Goal: Task Accomplishment & Management: Manage account settings

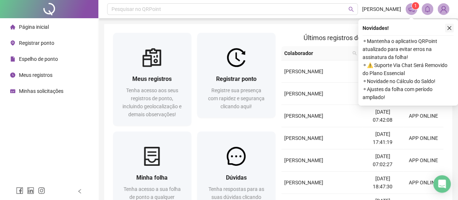
click at [450, 25] on button "button" at bounding box center [449, 28] width 9 height 9
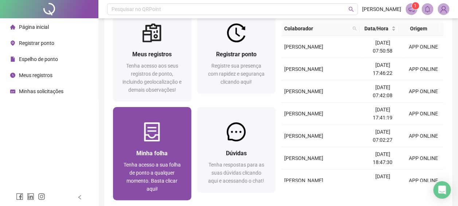
scroll to position [36, 0]
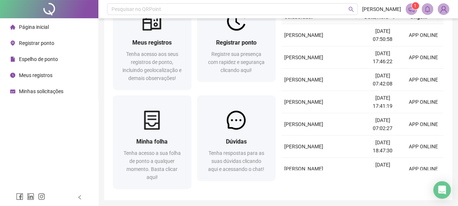
click at [53, 93] on span "Minhas solicitações" at bounding box center [41, 91] width 44 height 6
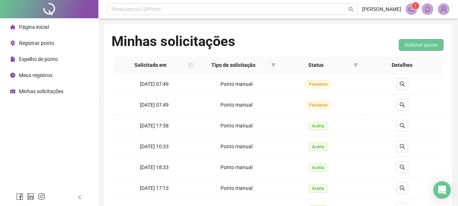
click at [408, 44] on span "Solicitar ajuste" at bounding box center [421, 45] width 33 height 8
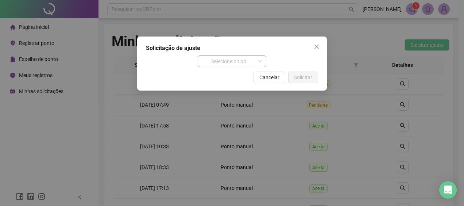
click at [254, 59] on span "Selecione o tipo" at bounding box center [232, 61] width 60 height 11
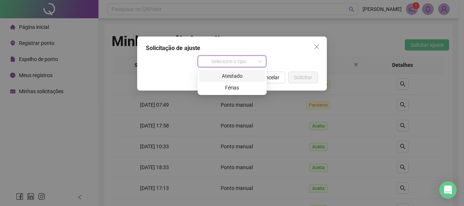
click at [241, 75] on div "Atestado" at bounding box center [231, 76] width 57 height 8
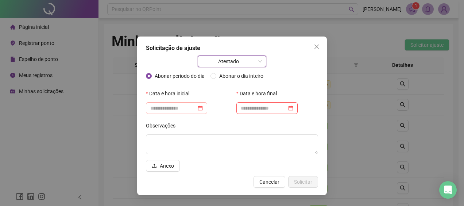
click at [203, 105] on div at bounding box center [176, 108] width 53 height 8
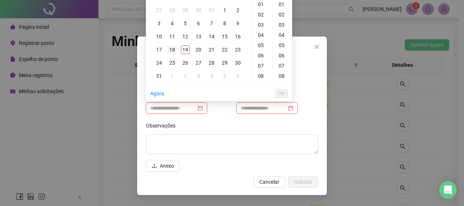
click at [174, 51] on div "18" at bounding box center [172, 49] width 9 height 9
type input "**********"
click at [284, 96] on span "OK" at bounding box center [281, 93] width 7 height 8
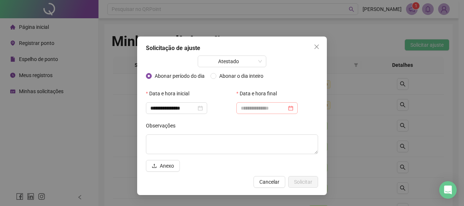
click at [298, 109] on div at bounding box center [266, 108] width 61 height 12
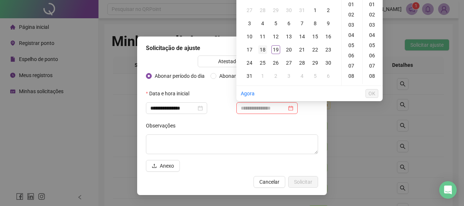
click at [263, 50] on div "18" at bounding box center [262, 49] width 9 height 9
type input "**********"
click at [376, 92] on button "OK" at bounding box center [371, 93] width 13 height 9
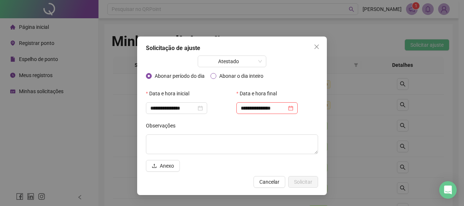
click at [218, 79] on span "Abonar o dia inteiro" at bounding box center [241, 76] width 50 height 8
type input "**********"
click at [167, 165] on span "Anexo" at bounding box center [167, 166] width 14 height 8
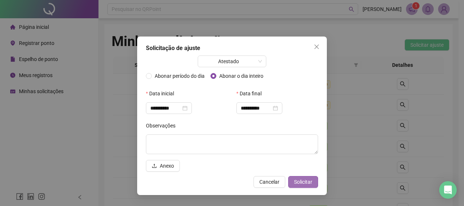
click at [312, 183] on span "Solicitar" at bounding box center [303, 182] width 18 height 8
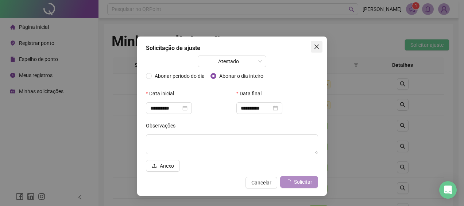
click at [319, 47] on icon "close" at bounding box center [317, 47] width 6 height 6
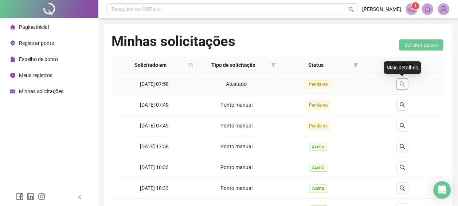
click at [403, 86] on icon "search" at bounding box center [403, 84] width 6 height 6
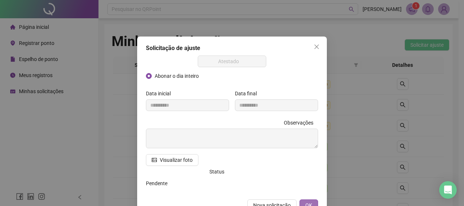
click at [310, 203] on button "OK" at bounding box center [308, 205] width 19 height 12
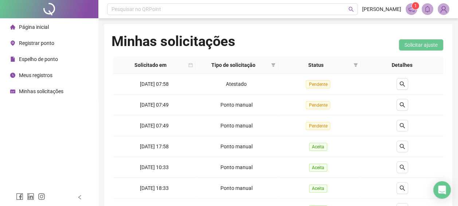
click at [52, 44] on span "Registrar ponto" at bounding box center [36, 43] width 35 height 6
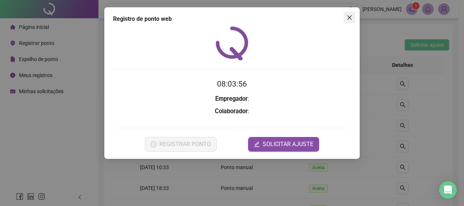
click at [349, 13] on button "Close" at bounding box center [350, 18] width 12 height 12
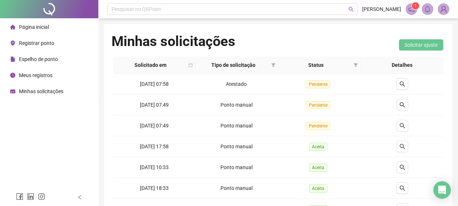
click at [62, 61] on li "Espelho de ponto" at bounding box center [48, 59] width 95 height 15
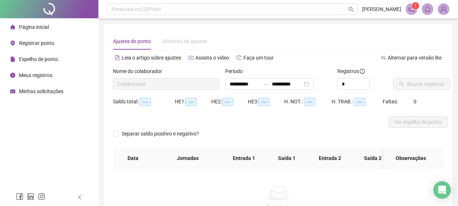
type input "**********"
click at [423, 80] on span "Buscar registros" at bounding box center [425, 84] width 37 height 8
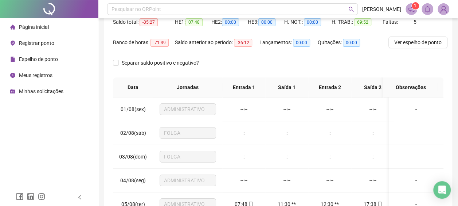
scroll to position [73, 0]
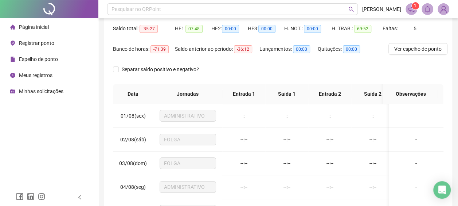
click at [106, 91] on div "**********" at bounding box center [278, 109] width 348 height 317
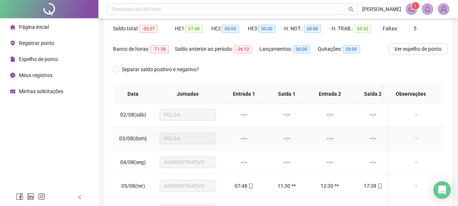
scroll to position [36, 0]
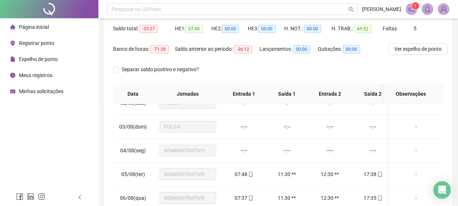
click at [66, 152] on div "Página inicial Registrar ponto Espelho de ponto Meus registros Minhas solicitaç…" at bounding box center [49, 94] width 98 height 188
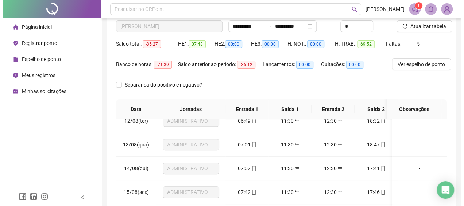
scroll to position [21, 0]
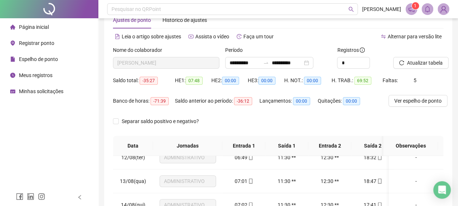
click at [441, 9] on img at bounding box center [443, 9] width 11 height 11
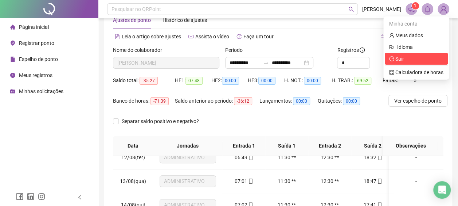
click at [410, 54] on li "Sair" at bounding box center [416, 59] width 63 height 12
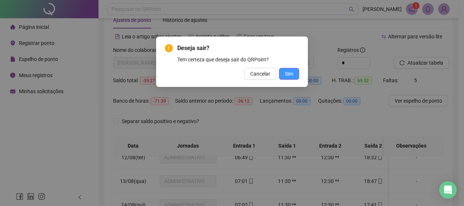
click at [292, 79] on button "Sim" at bounding box center [289, 74] width 20 height 12
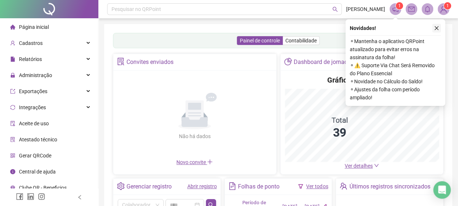
click at [435, 26] on icon "close" at bounding box center [436, 28] width 5 height 5
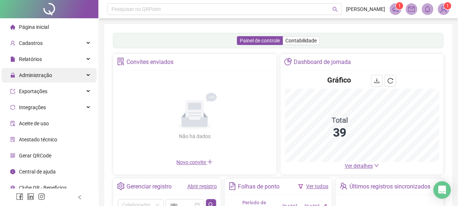
click at [77, 74] on div "Administração" at bounding box center [48, 75] width 95 height 15
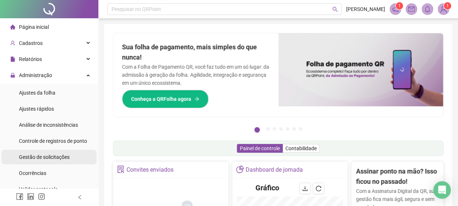
click at [65, 158] on span "Gestão de solicitações" at bounding box center [44, 157] width 51 height 6
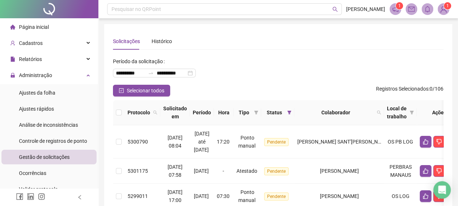
click at [344, 114] on span "Colaborador" at bounding box center [336, 112] width 77 height 8
click at [381, 112] on icon "search" at bounding box center [379, 112] width 4 height 4
type input "*****"
click at [345, 143] on span "Buscar" at bounding box center [342, 141] width 16 height 8
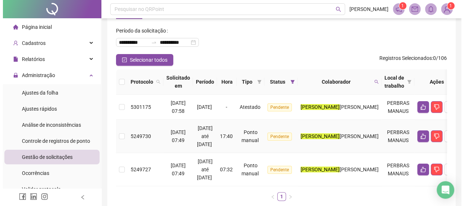
scroll to position [73, 0]
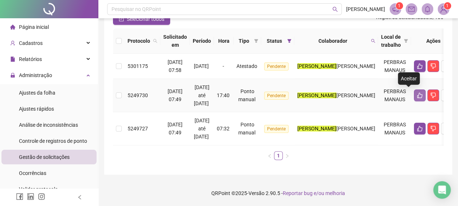
click at [414, 97] on button "button" at bounding box center [420, 95] width 12 height 12
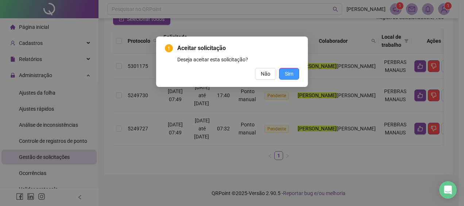
click at [286, 71] on span "Sim" at bounding box center [289, 74] width 8 height 8
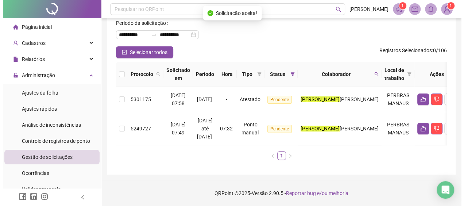
scroll to position [43, 0]
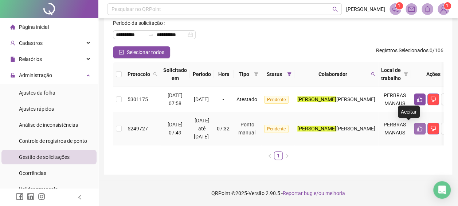
click at [417, 125] on icon "like" at bounding box center [420, 128] width 6 height 6
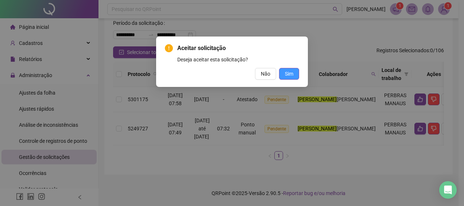
click at [295, 73] on button "Sim" at bounding box center [289, 74] width 20 height 12
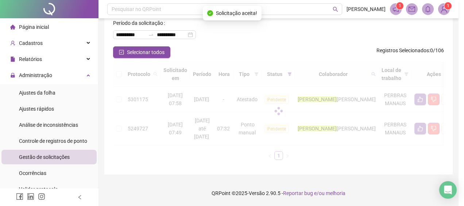
click at [286, 74] on div "Aceitar solicitação Deseja aceitar esta solicitação? Não Sim" at bounding box center [232, 103] width 464 height 206
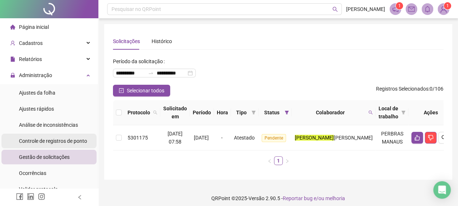
scroll to position [36, 0]
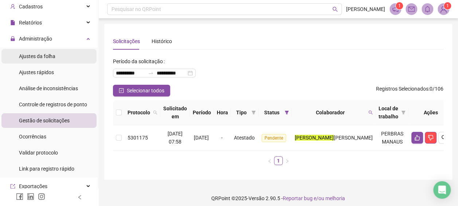
click at [61, 55] on li "Ajustes da folha" at bounding box center [48, 56] width 95 height 15
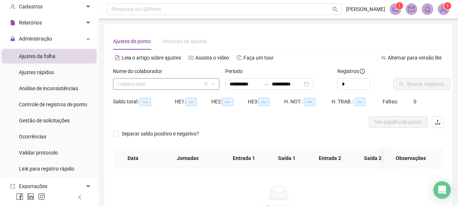
type input "**********"
click at [172, 87] on input "search" at bounding box center [162, 83] width 91 height 11
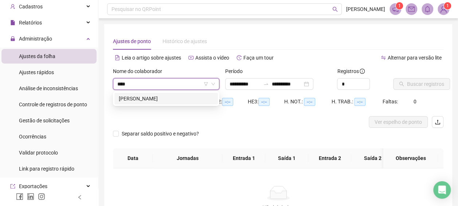
type input "*****"
click at [171, 98] on div "[PERSON_NAME]" at bounding box center [166, 98] width 95 height 8
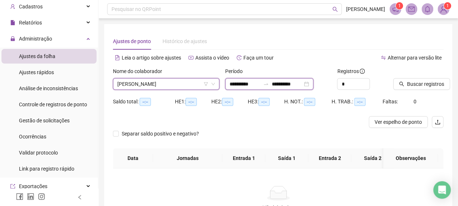
click at [234, 85] on input "**********" at bounding box center [245, 84] width 31 height 8
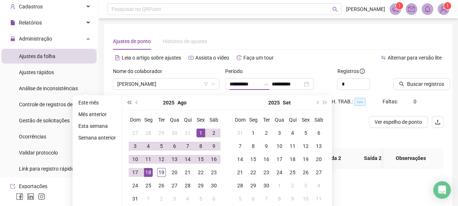
click at [128, 103] on span "super-prev-year" at bounding box center [129, 103] width 4 height 4
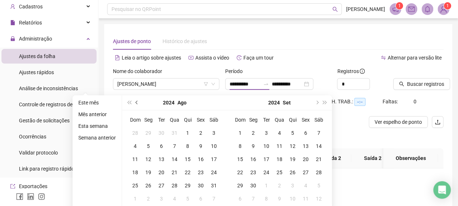
click at [135, 102] on button "prev-year" at bounding box center [137, 102] width 8 height 15
click at [326, 105] on button "super-next-year" at bounding box center [325, 102] width 8 height 15
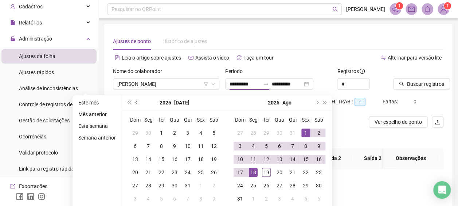
click at [136, 103] on span "prev-year" at bounding box center [138, 103] width 4 height 4
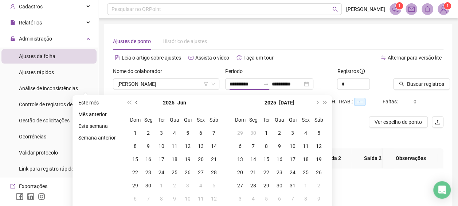
click at [134, 102] on button "prev-year" at bounding box center [137, 102] width 8 height 15
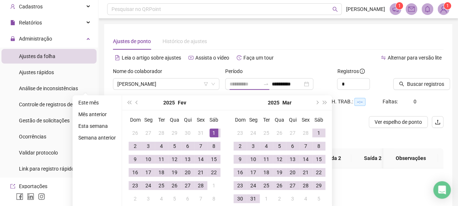
type input "**********"
click at [211, 131] on div "1" at bounding box center [214, 132] width 9 height 9
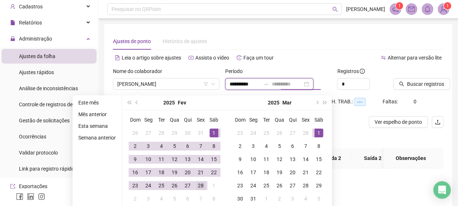
type input "**********"
click at [203, 189] on div "28" at bounding box center [201, 185] width 9 height 9
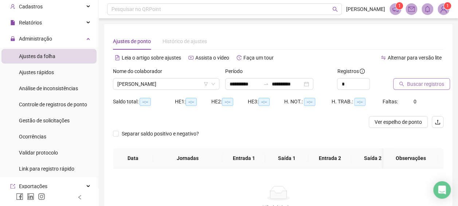
click at [408, 89] on button "Buscar registros" at bounding box center [421, 84] width 57 height 12
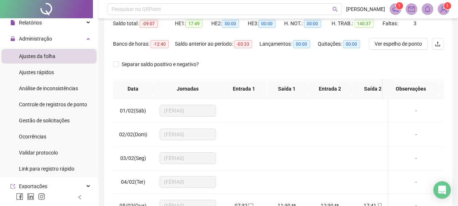
scroll to position [109, 0]
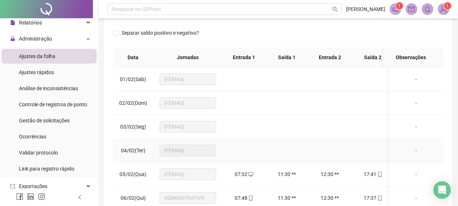
click at [180, 150] on span "(FÉRIAS)" at bounding box center [188, 150] width 48 height 11
click at [166, 153] on span "(FÉRIAS)" at bounding box center [188, 150] width 48 height 11
click at [180, 174] on span "(FÉRIAS)" at bounding box center [188, 173] width 48 height 11
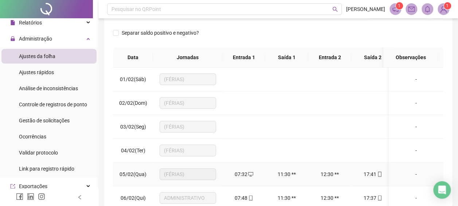
click at [180, 174] on span "(FÉRIAS)" at bounding box center [188, 173] width 48 height 11
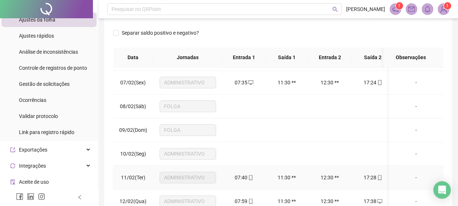
scroll to position [146, 0]
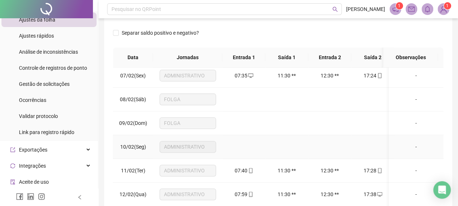
click at [249, 148] on td at bounding box center [243, 147] width 43 height 24
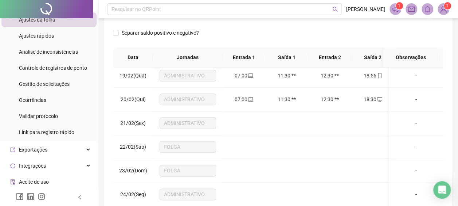
scroll to position [474, 0]
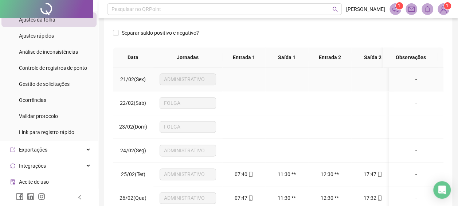
click at [196, 76] on span "ADMINISTRATIVO" at bounding box center [188, 79] width 48 height 11
click at [248, 75] on td at bounding box center [243, 79] width 43 height 24
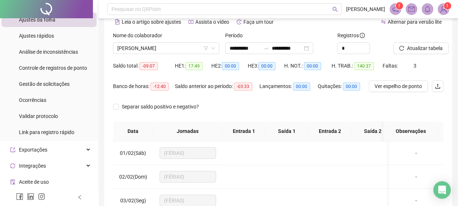
scroll to position [36, 0]
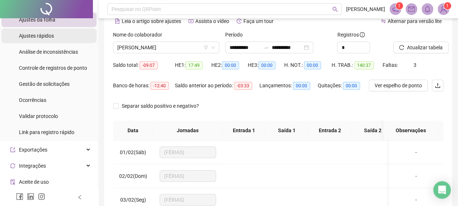
click at [67, 42] on li "Ajustes rápidos" at bounding box center [48, 35] width 95 height 15
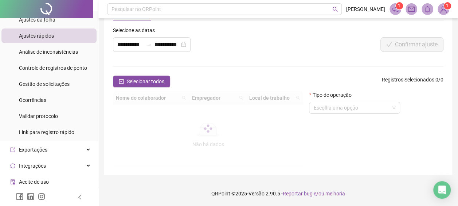
scroll to position [36, 0]
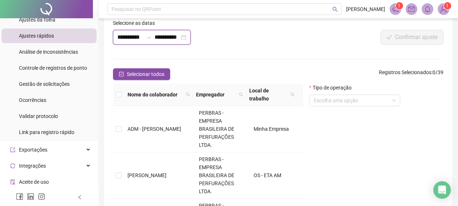
click at [137, 36] on input "**********" at bounding box center [130, 37] width 26 height 9
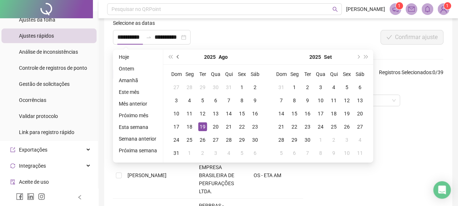
click at [179, 58] on button "prev-year" at bounding box center [178, 57] width 8 height 15
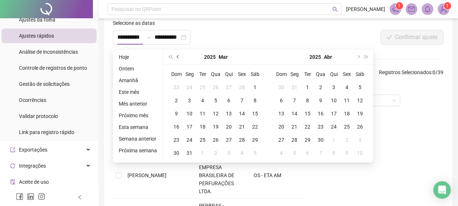
click at [179, 58] on button "prev-year" at bounding box center [178, 57] width 8 height 15
click at [358, 53] on button "next-year" at bounding box center [358, 57] width 8 height 15
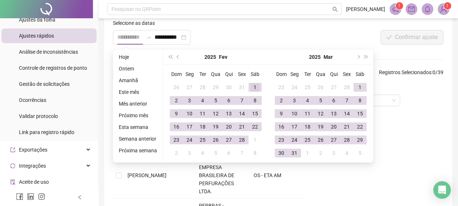
type input "**********"
click at [257, 87] on div "1" at bounding box center [255, 87] width 9 height 9
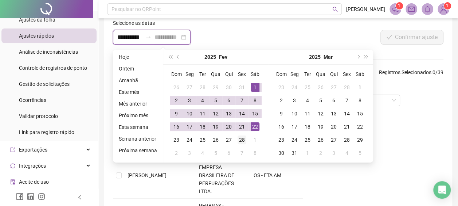
type input "**********"
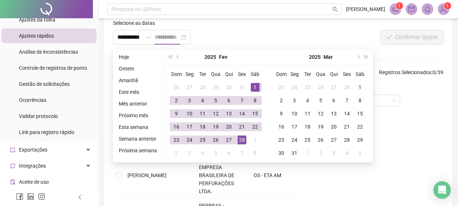
click at [239, 141] on div "28" at bounding box center [242, 139] width 9 height 9
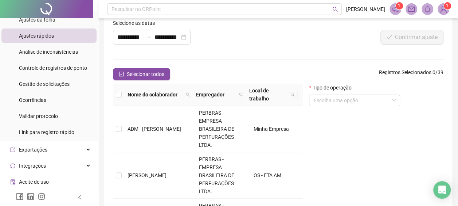
click at [146, 101] on th "Nome do colaborador" at bounding box center [159, 95] width 69 height 22
click at [148, 94] on span "Nome do colaborador" at bounding box center [155, 94] width 55 height 8
click at [150, 96] on span "Nome do colaborador" at bounding box center [155, 94] width 55 height 8
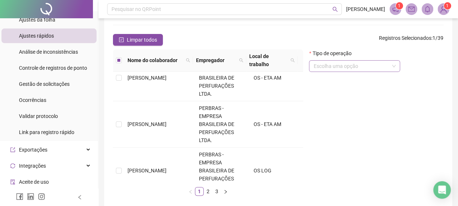
scroll to position [70, 0]
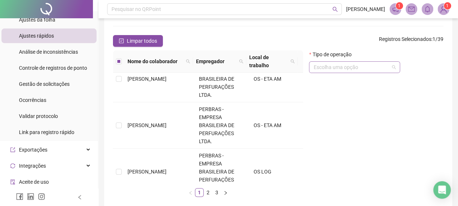
click at [374, 73] on div "Escolha uma opção" at bounding box center [354, 67] width 91 height 12
drag, startPoint x: 427, startPoint y: 112, endPoint x: 416, endPoint y: 50, distance: 63.1
click at [427, 112] on div "Tipo de operação Escolha uma opção" at bounding box center [376, 126] width 140 height 152
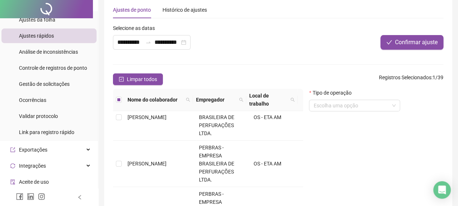
scroll to position [0, 0]
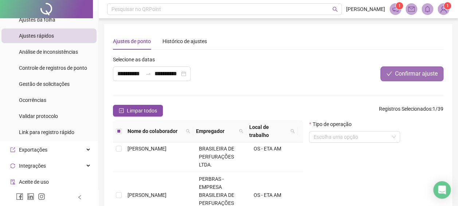
click at [405, 71] on span "Confirmar ajuste" at bounding box center [416, 73] width 43 height 9
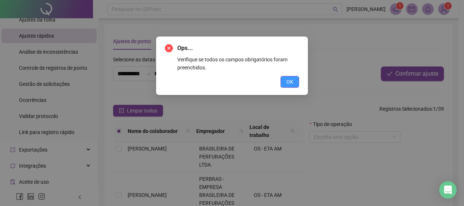
click at [292, 82] on span "OK" at bounding box center [289, 82] width 7 height 8
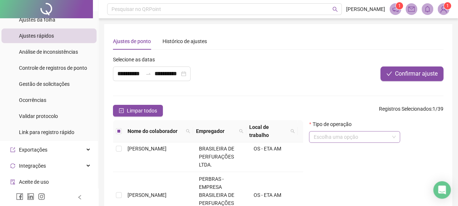
click at [362, 136] on input "search" at bounding box center [352, 136] width 76 height 11
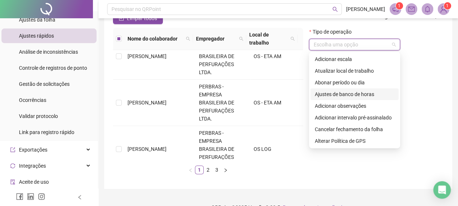
scroll to position [106, 0]
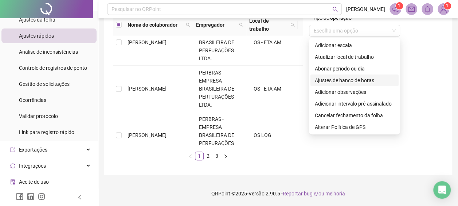
click at [414, 159] on div "Tipo de operação Escolha uma opção" at bounding box center [376, 90] width 140 height 152
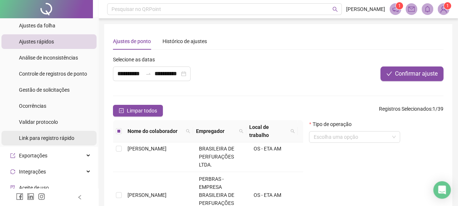
scroll to position [73, 0]
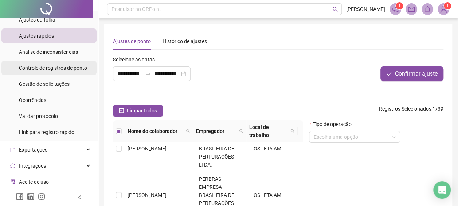
click at [63, 69] on span "Controle de registros de ponto" at bounding box center [53, 68] width 68 height 6
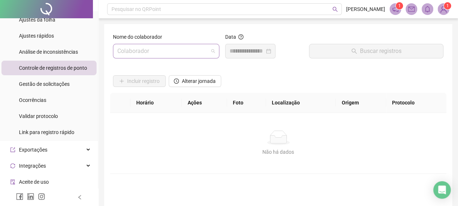
click at [211, 50] on span at bounding box center [166, 51] width 98 height 14
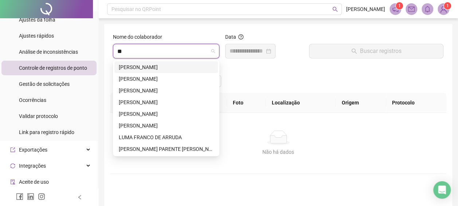
type input "***"
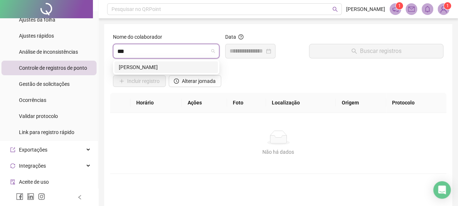
click at [199, 67] on div "[PERSON_NAME]" at bounding box center [166, 67] width 95 height 8
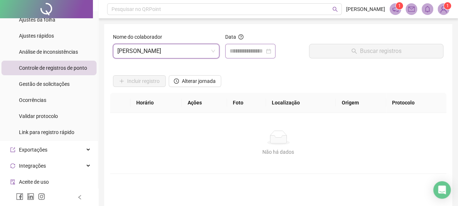
click at [271, 50] on div at bounding box center [251, 51] width 42 height 9
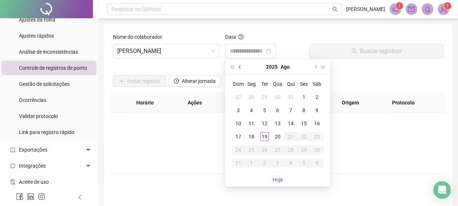
click at [244, 69] on button "prev-year" at bounding box center [240, 66] width 8 height 15
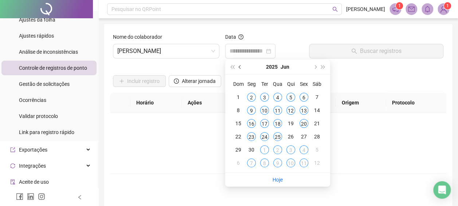
click at [244, 69] on button "prev-year" at bounding box center [240, 66] width 8 height 15
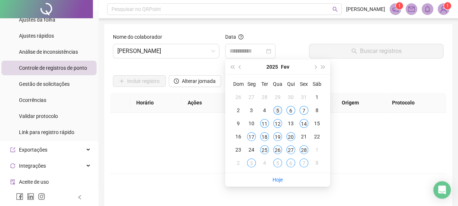
type input "**********"
click at [277, 112] on div "5" at bounding box center [277, 110] width 9 height 9
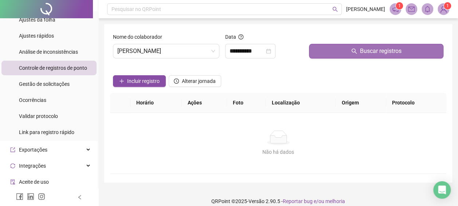
click at [369, 54] on span "Buscar registros" at bounding box center [381, 51] width 42 height 9
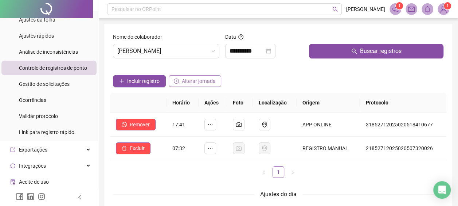
click at [215, 80] on span "Alterar jornada" at bounding box center [199, 81] width 34 height 8
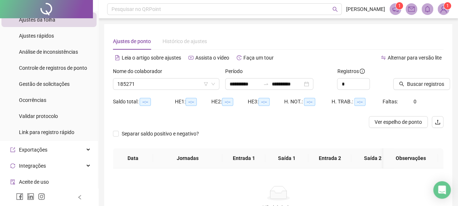
type input "**********"
click at [189, 40] on span "Histórico de ajustes" at bounding box center [185, 41] width 44 height 6
click at [188, 42] on span "Histórico de ajustes" at bounding box center [185, 41] width 44 height 6
click at [185, 44] on span "Histórico de ajustes" at bounding box center [185, 41] width 44 height 6
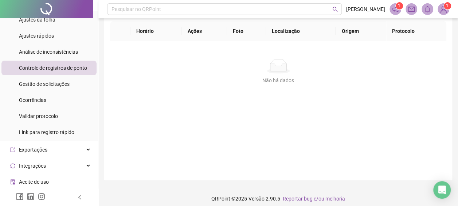
scroll to position [73, 0]
